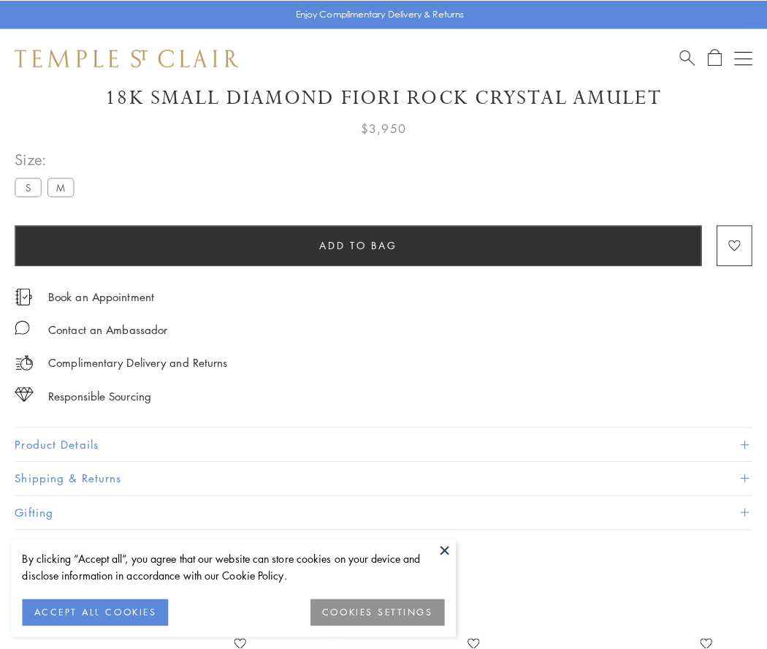
scroll to position [85, 0]
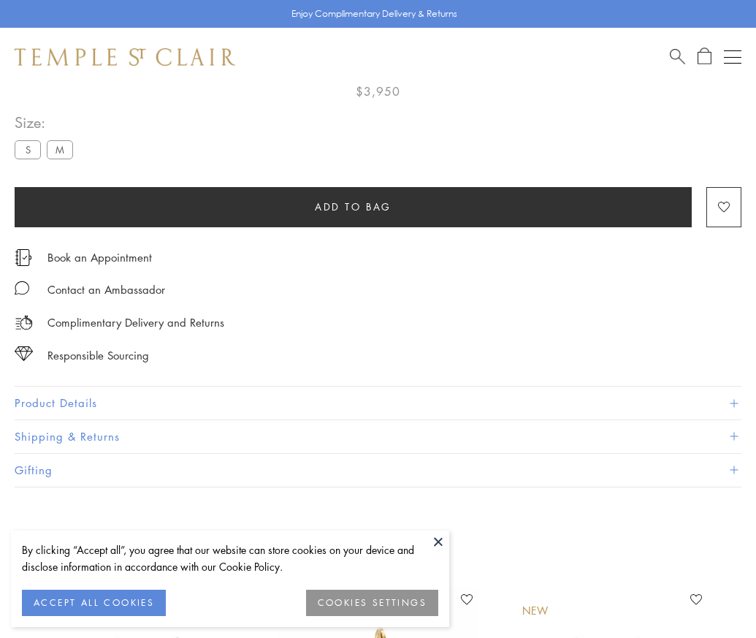
click at [353, 206] on span "Add to bag" at bounding box center [353, 207] width 77 height 16
